Goal: Transaction & Acquisition: Purchase product/service

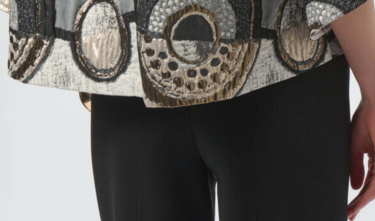
scroll to position [872, 0]
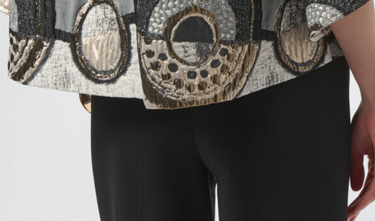
click at [5, 6] on img "4 / 6" at bounding box center [65, 46] width 131 height 197
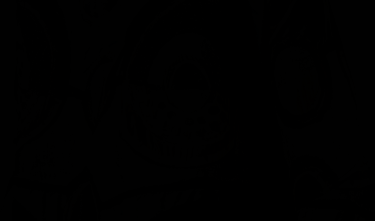
scroll to position [815, 0]
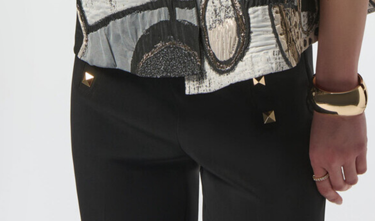
scroll to position [671, 0]
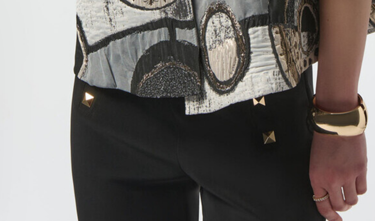
click at [19, 23] on img "3 / 6" at bounding box center [65, 50] width 131 height 197
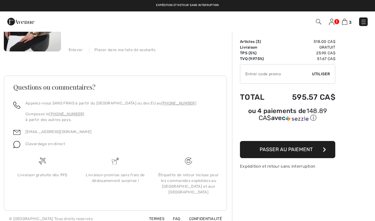
click at [26, 37] on img at bounding box center [32, 9] width 57 height 86
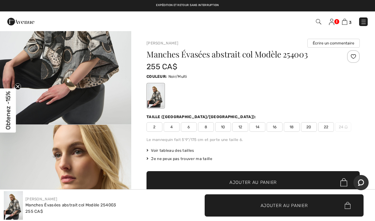
scroll to position [104, 0]
click at [349, 19] on link "3" at bounding box center [347, 22] width 10 height 8
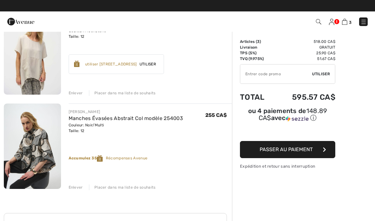
scroll to position [163, 0]
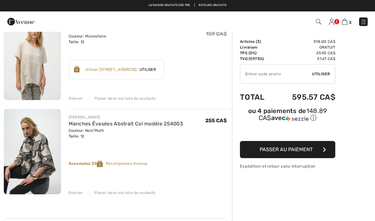
click at [21, 151] on img at bounding box center [32, 152] width 57 height 86
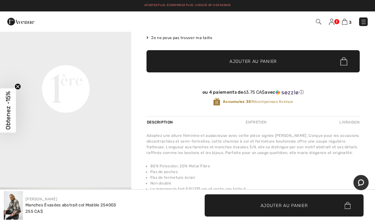
scroll to position [68, 0]
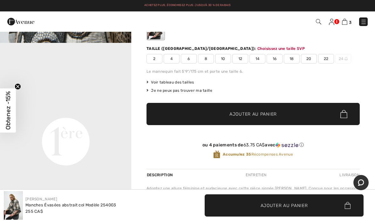
click at [294, 216] on span "✔ Ajouté au panier Ajouter au panier" at bounding box center [284, 206] width 159 height 22
click at [269, 137] on div "ou 4 paiements de 63.75 CA$ avec ⓘ Accumulez 35 Récompenses Avenue" at bounding box center [253, 152] width 213 height 34
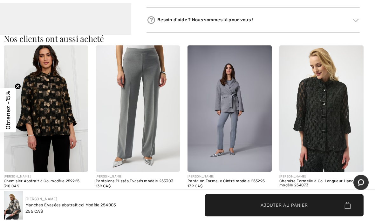
scroll to position [369, 0]
click at [46, 97] on img at bounding box center [46, 108] width 84 height 127
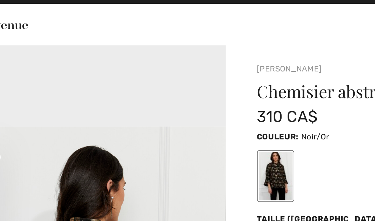
scroll to position [550, 0]
click at [7, 15] on img at bounding box center [20, 21] width 27 height 13
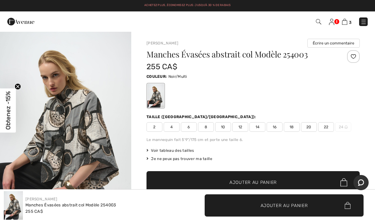
click at [327, 25] on span "3" at bounding box center [265, 21] width 206 height 9
click at [319, 22] on img at bounding box center [318, 21] width 5 height 5
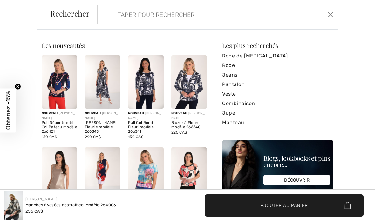
click at [332, 18] on button "Ferme" at bounding box center [330, 15] width 9 height 10
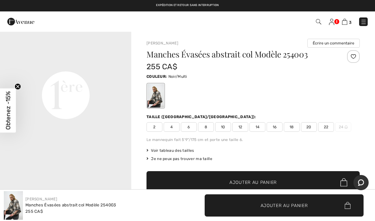
scroll to position [431, 0]
click at [351, 20] on span "3" at bounding box center [350, 22] width 3 height 5
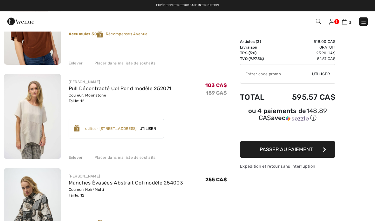
scroll to position [95, 0]
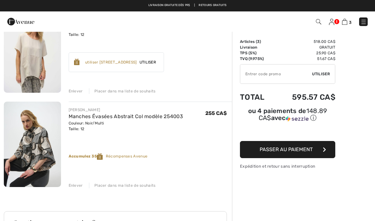
scroll to position [164, 0]
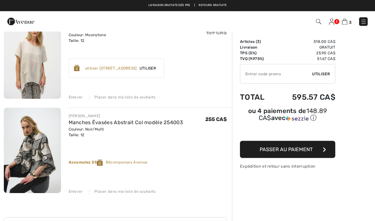
click at [24, 58] on img at bounding box center [32, 57] width 57 height 86
click at [26, 57] on img at bounding box center [32, 57] width 57 height 86
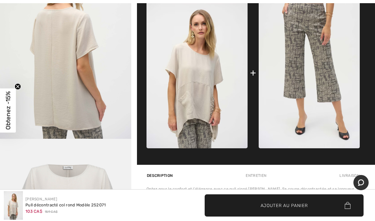
scroll to position [307, 0]
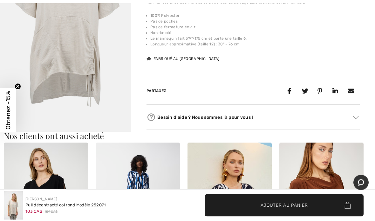
click at [21, 46] on img "5 / 5" at bounding box center [65, 33] width 131 height 197
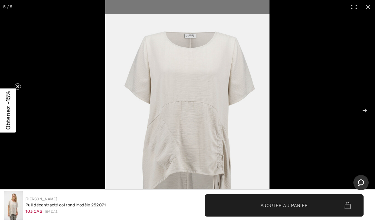
scroll to position [136, 0]
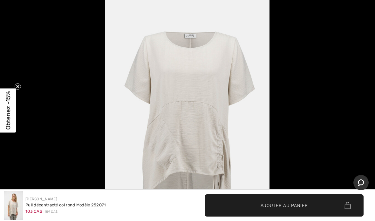
click at [18, 90] on circle "Close teaser" at bounding box center [18, 87] width 6 height 6
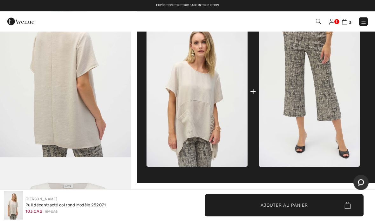
scroll to position [287, 0]
click at [335, 107] on img at bounding box center [309, 91] width 101 height 151
click at [341, 104] on img at bounding box center [309, 91] width 101 height 151
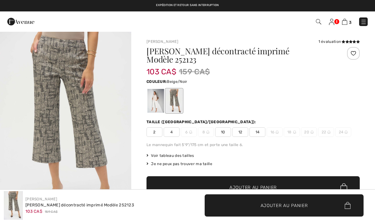
checkbox input "true"
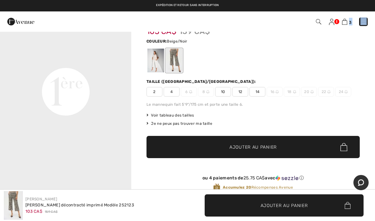
scroll to position [40, 0]
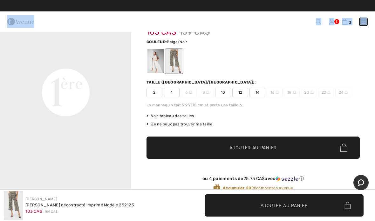
click at [31, 60] on video "Your browser does not support the video tag." at bounding box center [65, 27] width 131 height 66
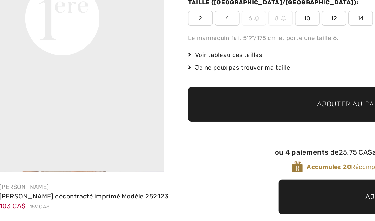
scroll to position [70, 0]
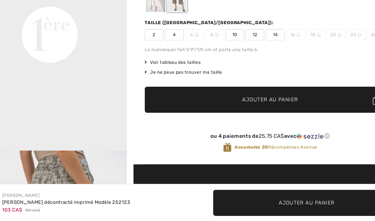
click at [233, 58] on span "12" at bounding box center [241, 63] width 16 height 10
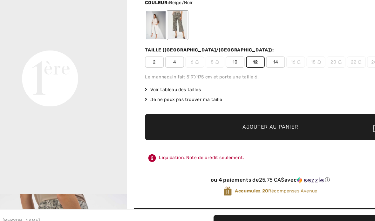
scroll to position [68, 0]
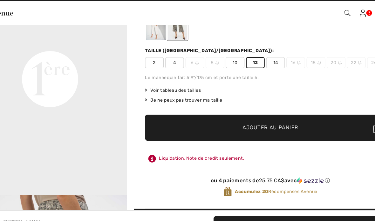
click at [251, 108] on span "✔ Ajouté au panier Ajouter au panier" at bounding box center [253, 119] width 213 height 22
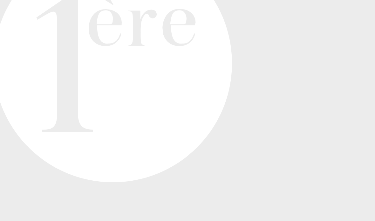
scroll to position [10, 0]
click at [22, 34] on video "Your browser does not support the video tag." at bounding box center [65, 59] width 131 height 66
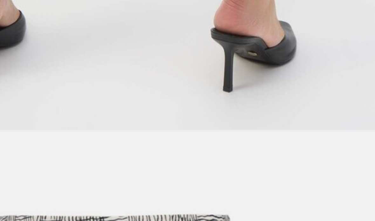
scroll to position [291, 0]
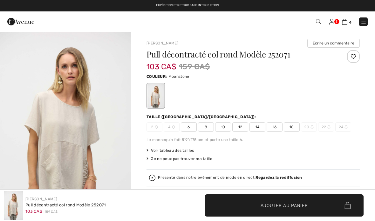
checkbox input "true"
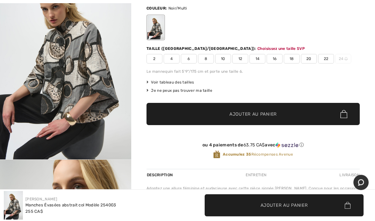
scroll to position [68, 0]
